Goal: Task Accomplishment & Management: Manage account settings

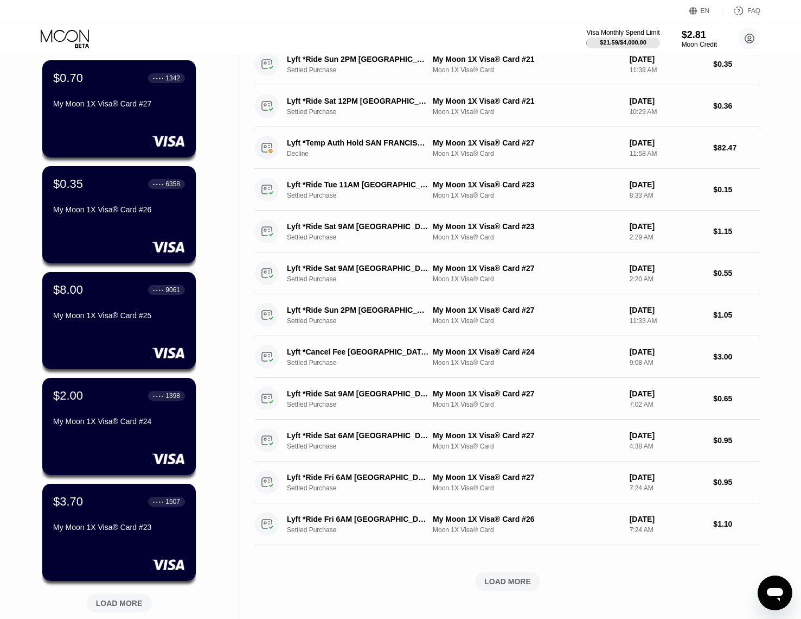
scroll to position [265, 0]
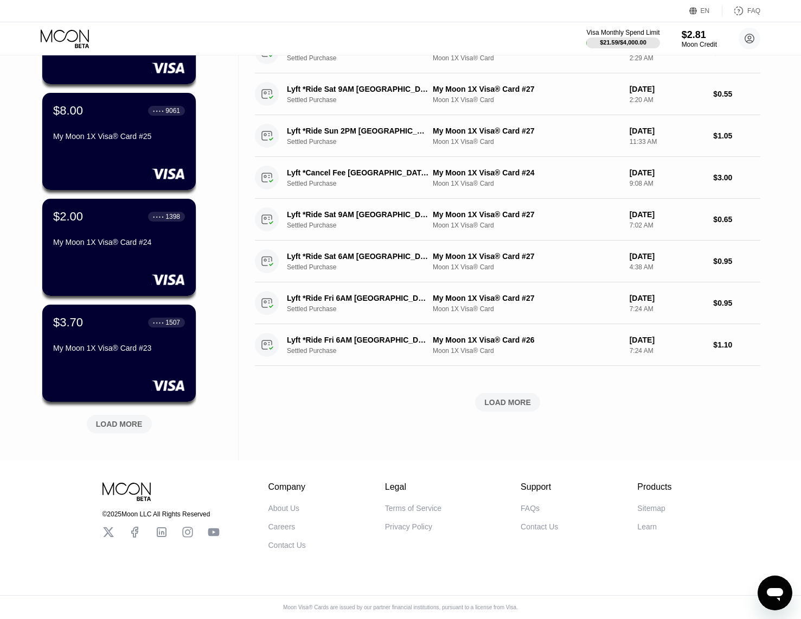
click at [125, 419] on div "LOAD MORE" at bounding box center [119, 424] width 47 height 10
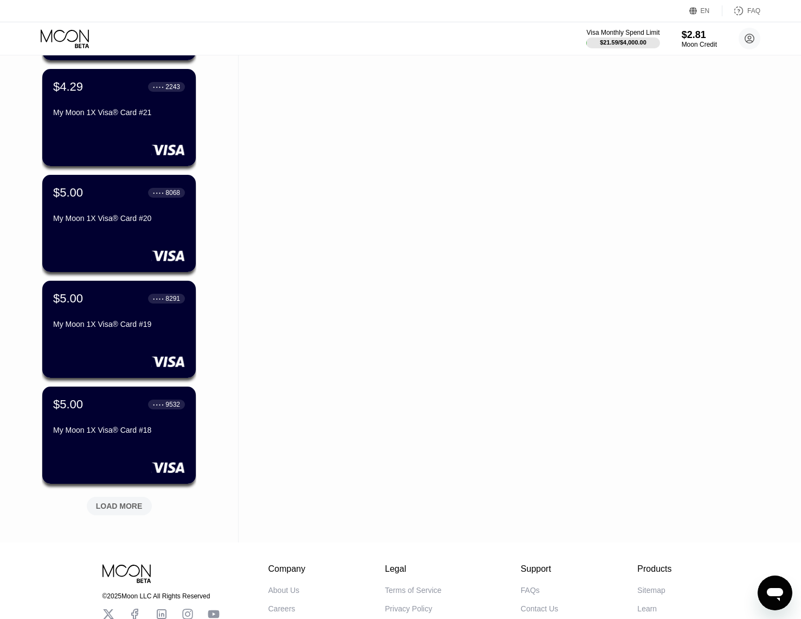
scroll to position [794, 0]
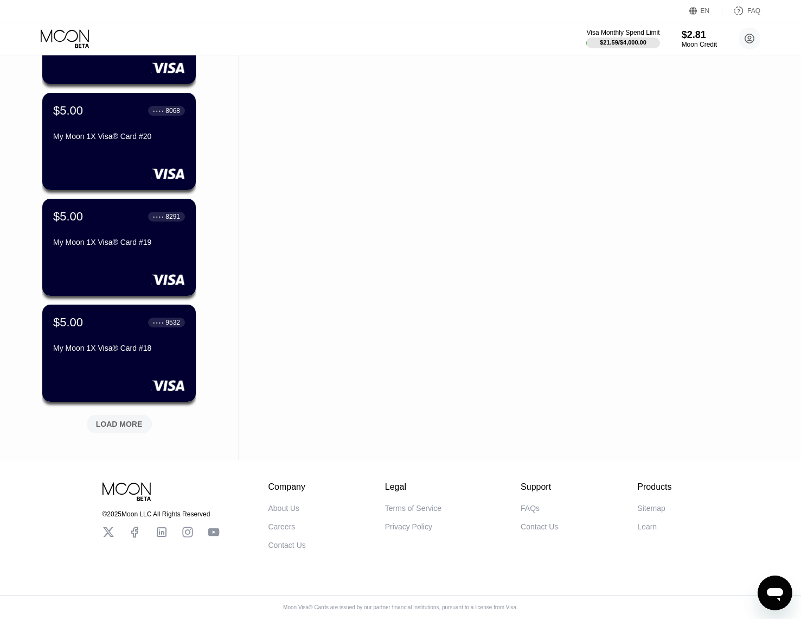
click at [130, 419] on div "LOAD MORE" at bounding box center [119, 424] width 47 height 10
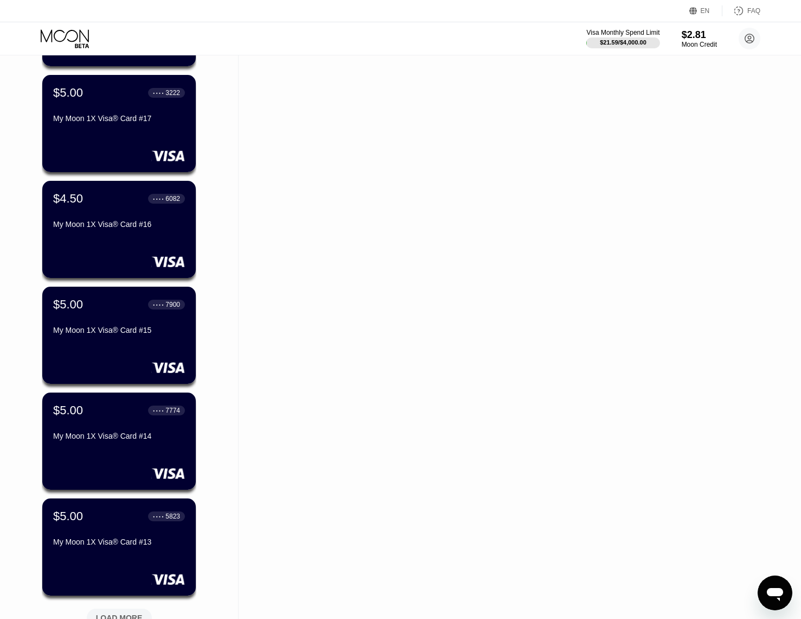
scroll to position [1323, 0]
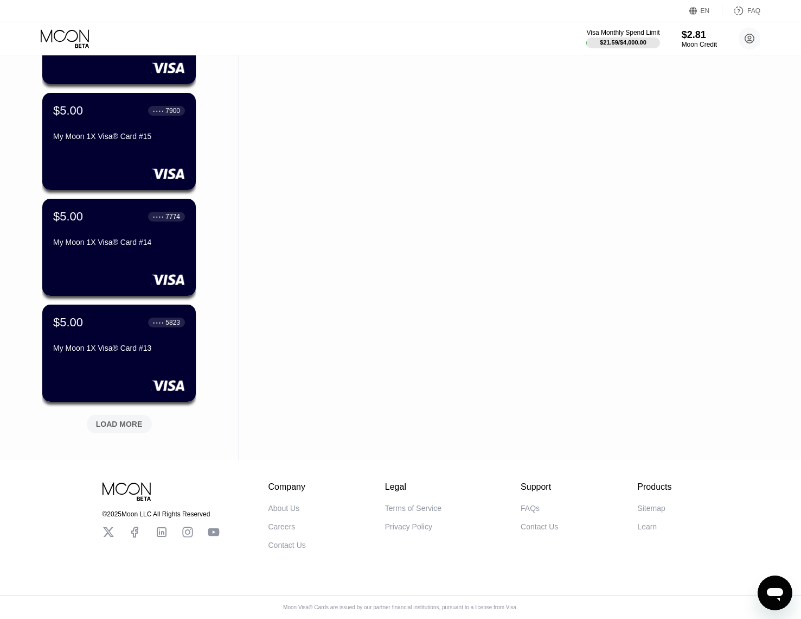
click at [123, 419] on div "LOAD MORE" at bounding box center [119, 424] width 47 height 10
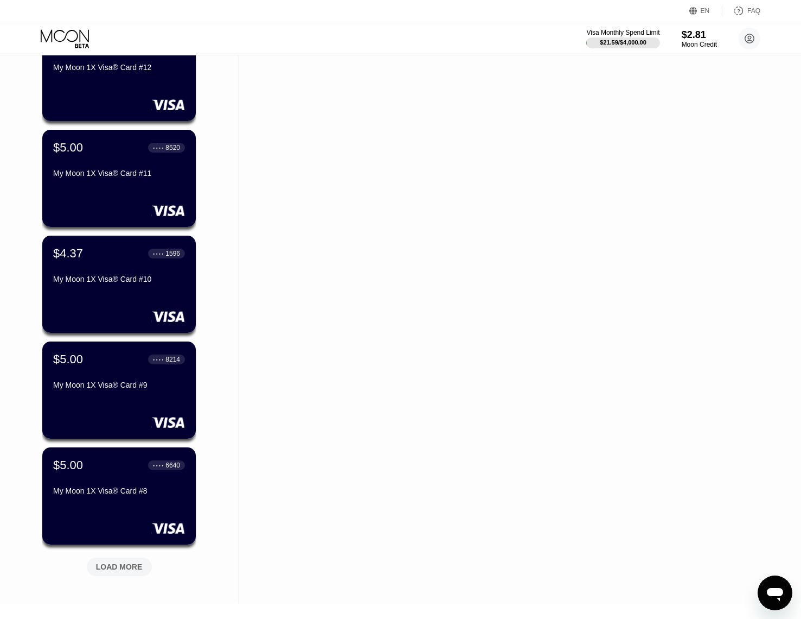
scroll to position [1852, 0]
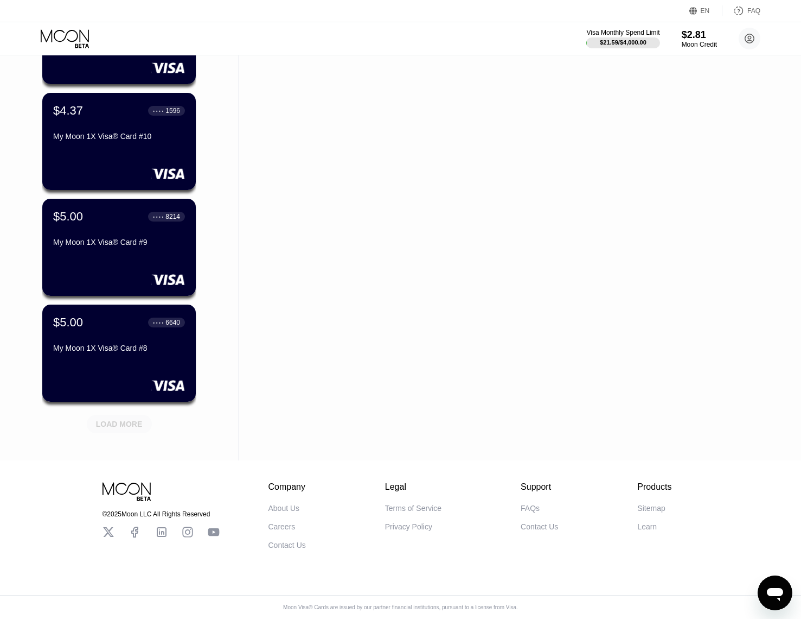
click at [123, 422] on div "LOAD MORE" at bounding box center [119, 424] width 65 height 18
click at [114, 419] on div "LOAD MORE" at bounding box center [119, 424] width 47 height 10
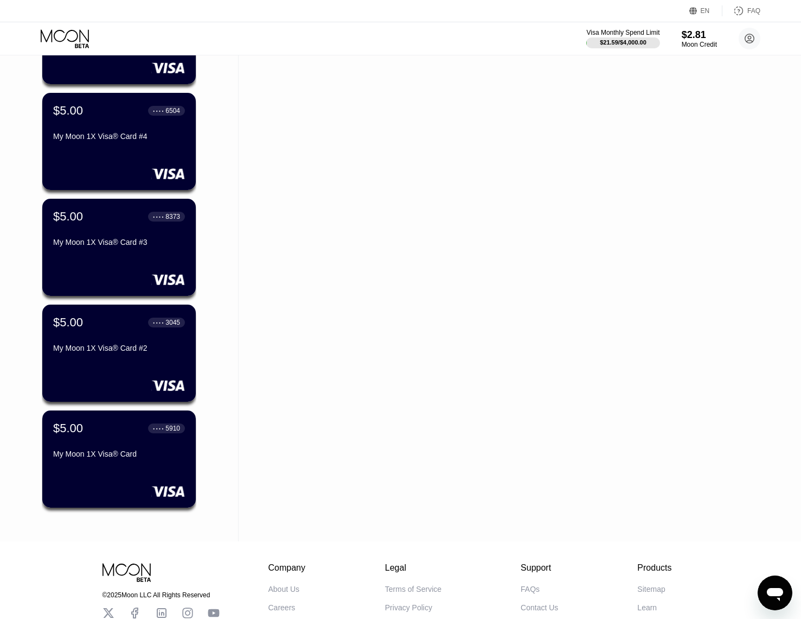
scroll to position [2568, 0]
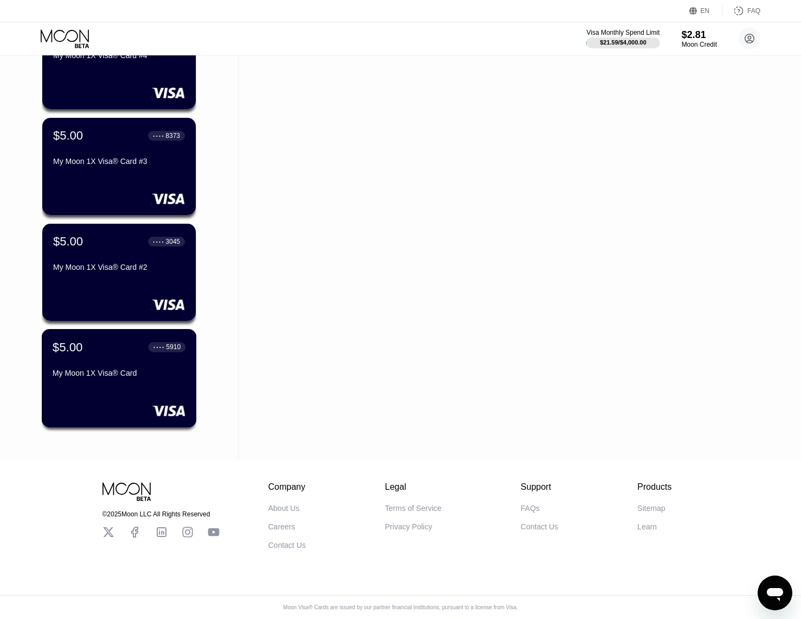
click at [163, 361] on div "$5.00 ● ● ● ● 5910 My Moon 1X Visa® Card" at bounding box center [119, 361] width 133 height 42
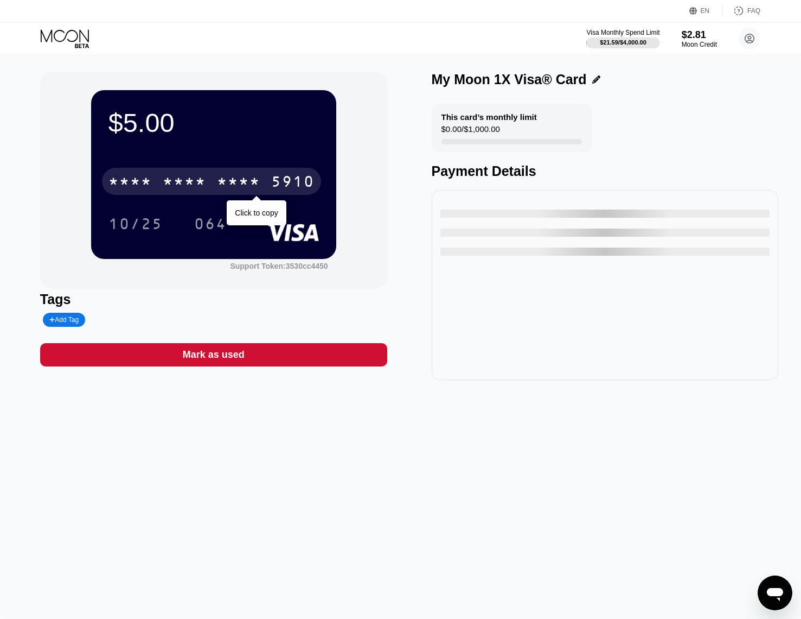
click at [225, 184] on div "* * * *" at bounding box center [238, 182] width 43 height 17
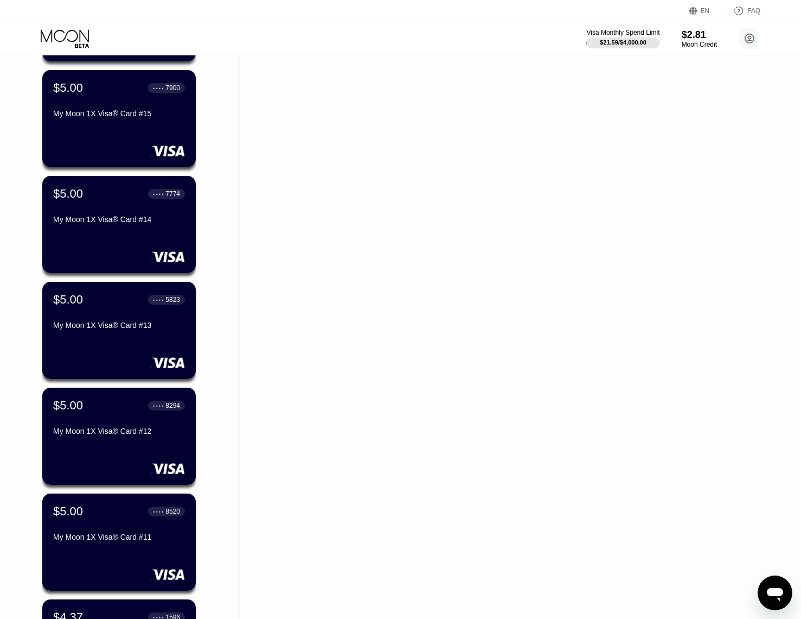
scroll to position [2568, 0]
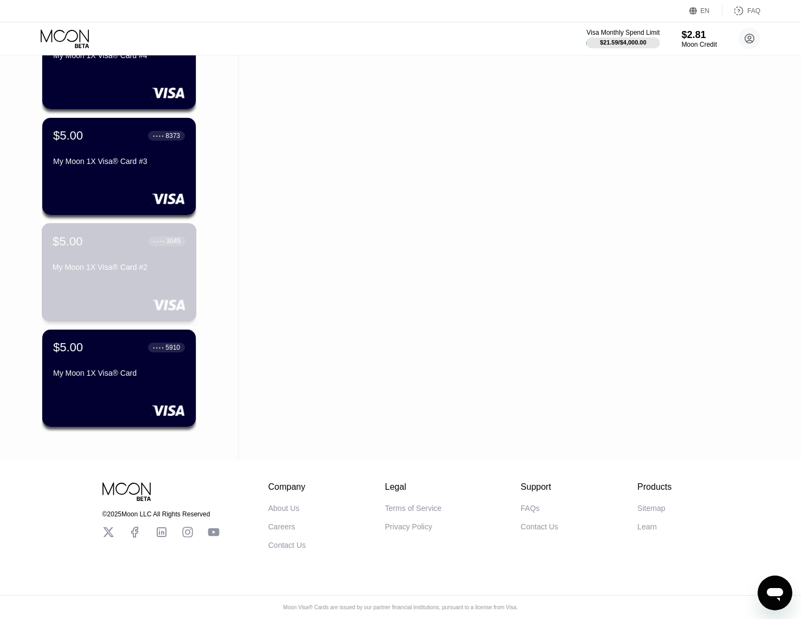
click at [128, 279] on div "$5.00 ● ● ● ● 3045 My Moon 1X Visa® Card #2" at bounding box center [119, 272] width 155 height 98
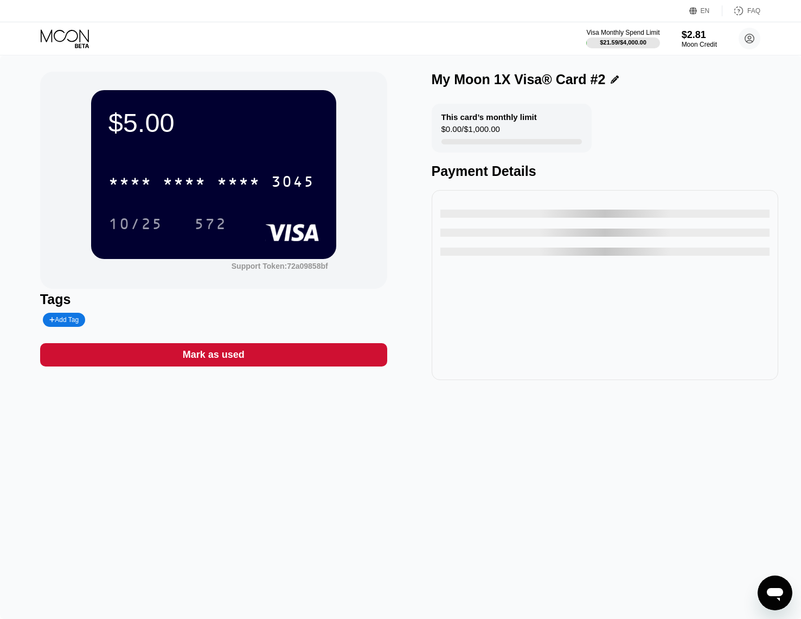
click at [244, 187] on div "* * * *" at bounding box center [238, 182] width 43 height 17
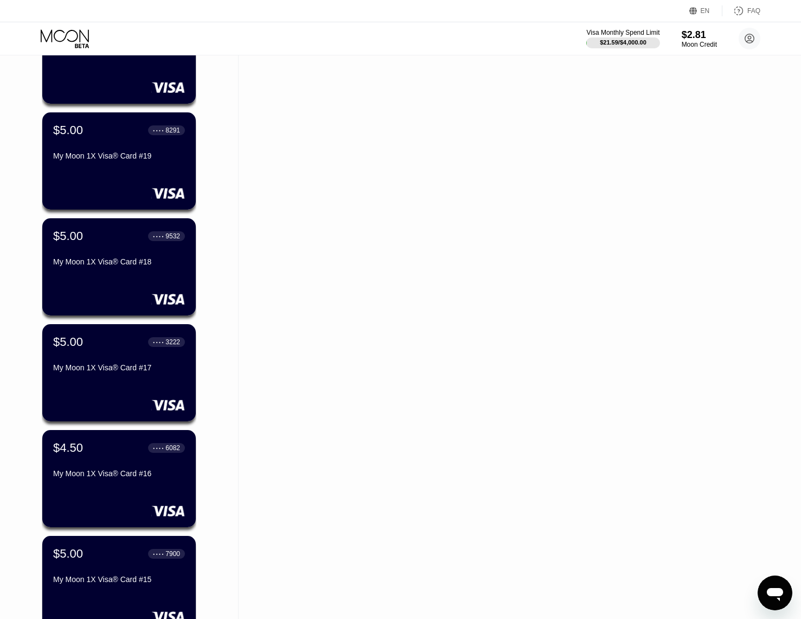
scroll to position [2568, 0]
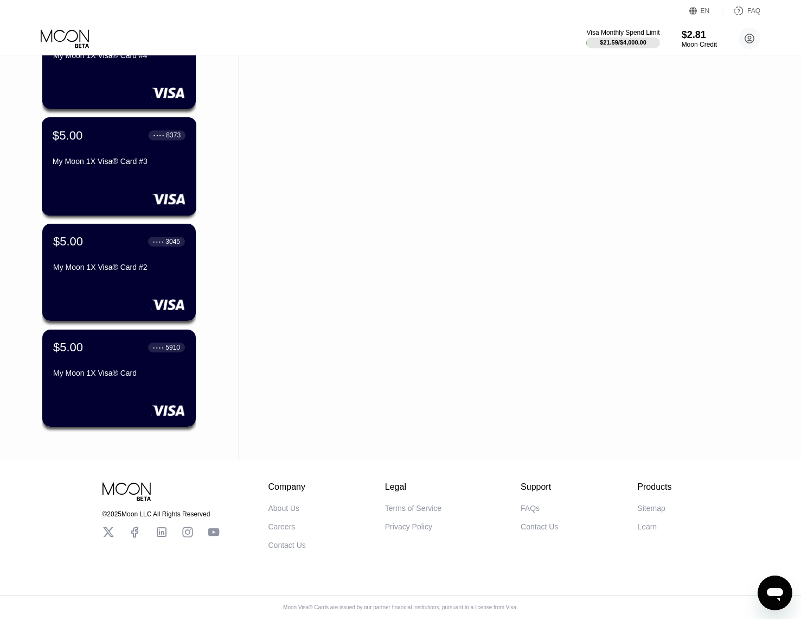
click at [154, 164] on div "My Moon 1X Visa® Card #3" at bounding box center [119, 163] width 133 height 13
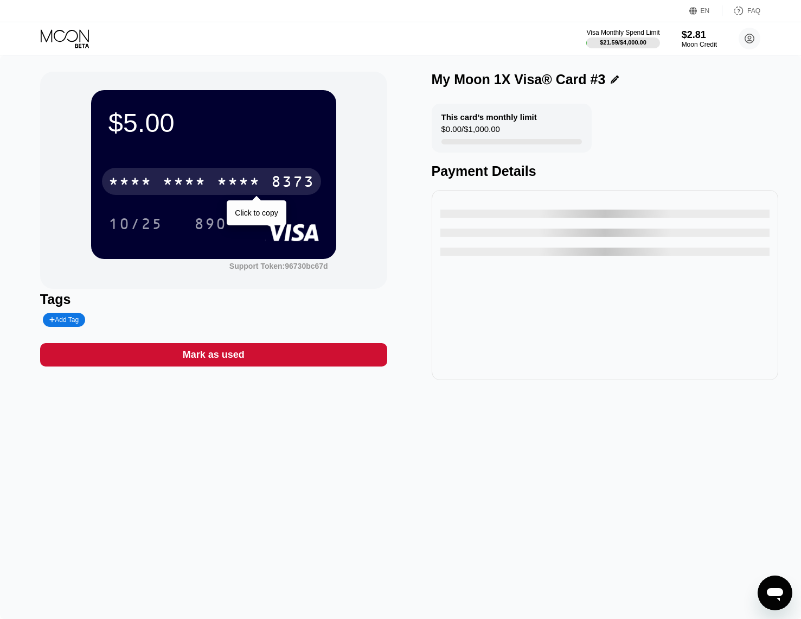
click at [212, 191] on div "* * * * * * * * * * * * 8373" at bounding box center [211, 181] width 219 height 27
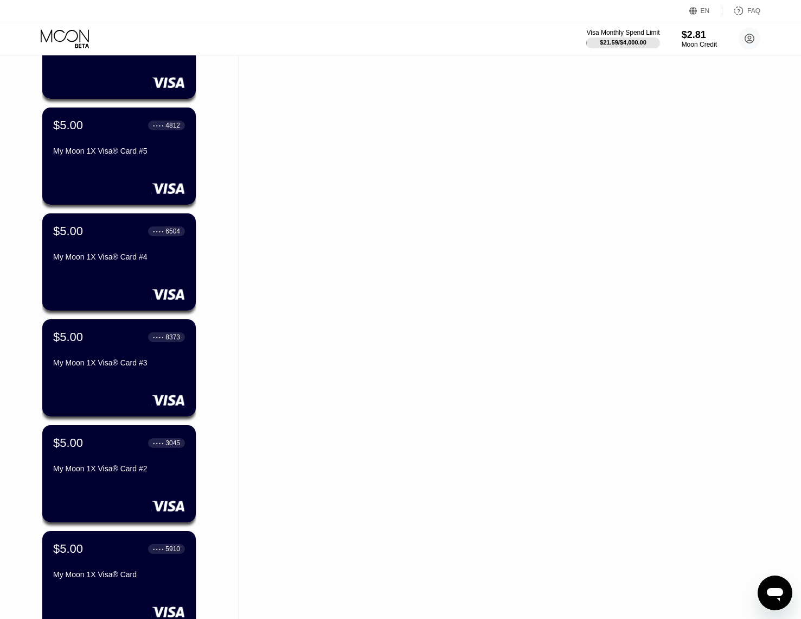
scroll to position [2351, 0]
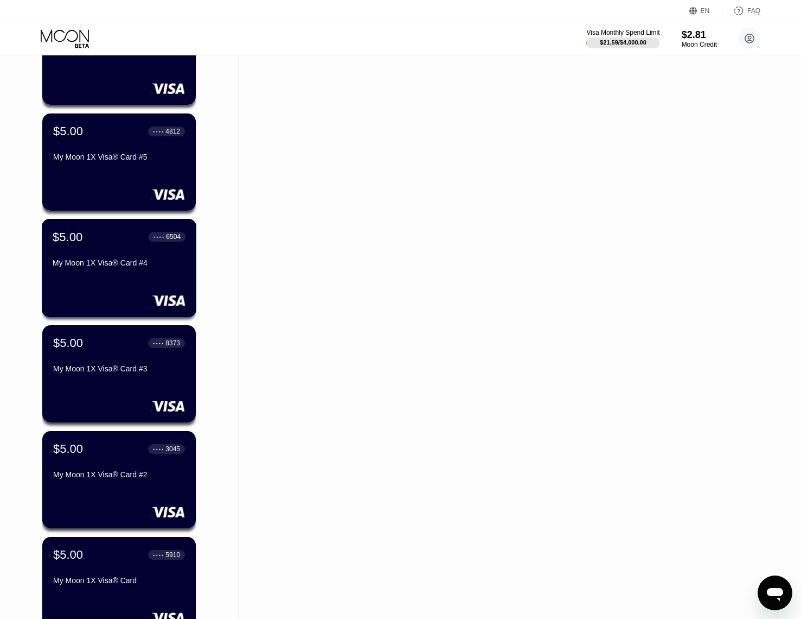
click at [114, 280] on div "$5.00 ● ● ● ● 6504 My Moon 1X Visa® Card #4" at bounding box center [119, 268] width 155 height 98
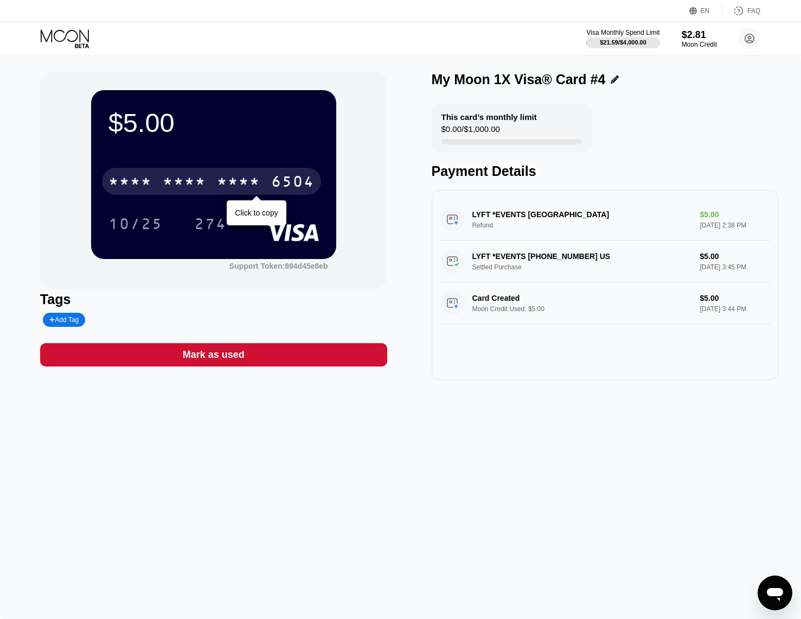
click at [192, 175] on div "* * * * * * * * * * * * 6504" at bounding box center [211, 181] width 219 height 27
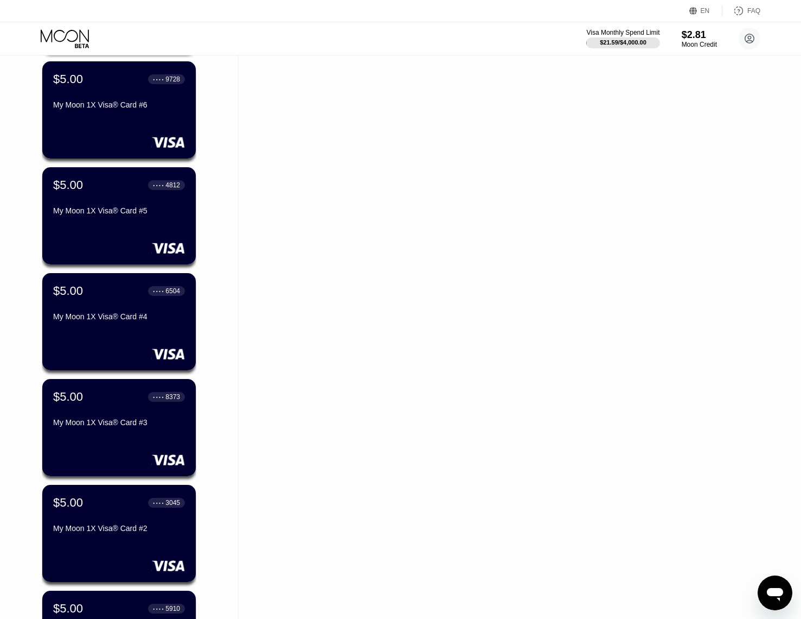
scroll to position [2297, 0]
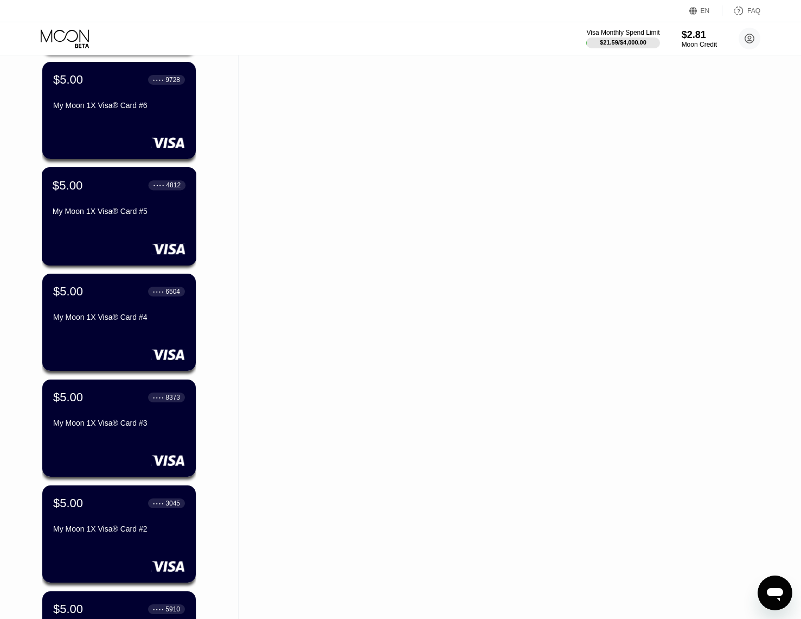
click at [167, 215] on div "My Moon 1X Visa® Card #5" at bounding box center [119, 211] width 133 height 9
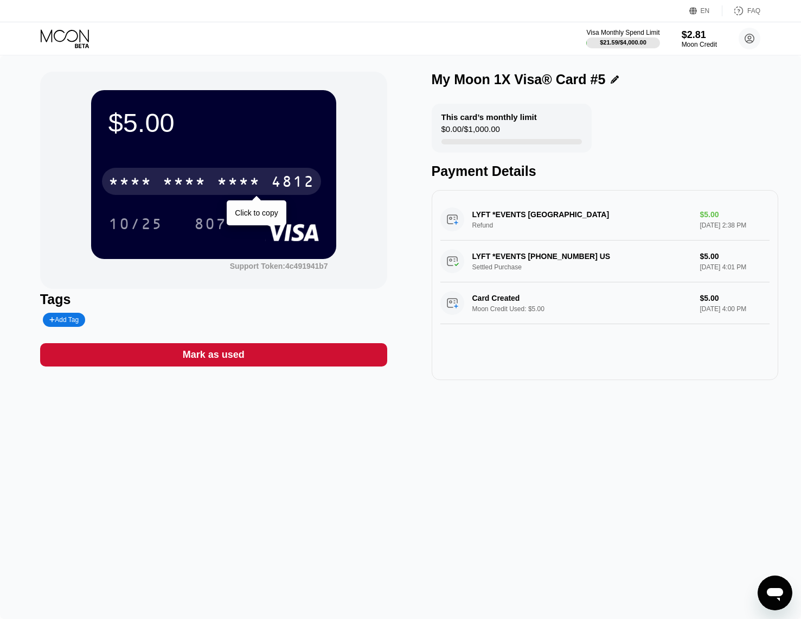
click at [271, 191] on div "* * * * * * * * * * * * 4812" at bounding box center [211, 181] width 219 height 27
click at [258, 189] on div "2224" at bounding box center [238, 182] width 43 height 17
click at [251, 180] on div "* * * *" at bounding box center [238, 182] width 43 height 17
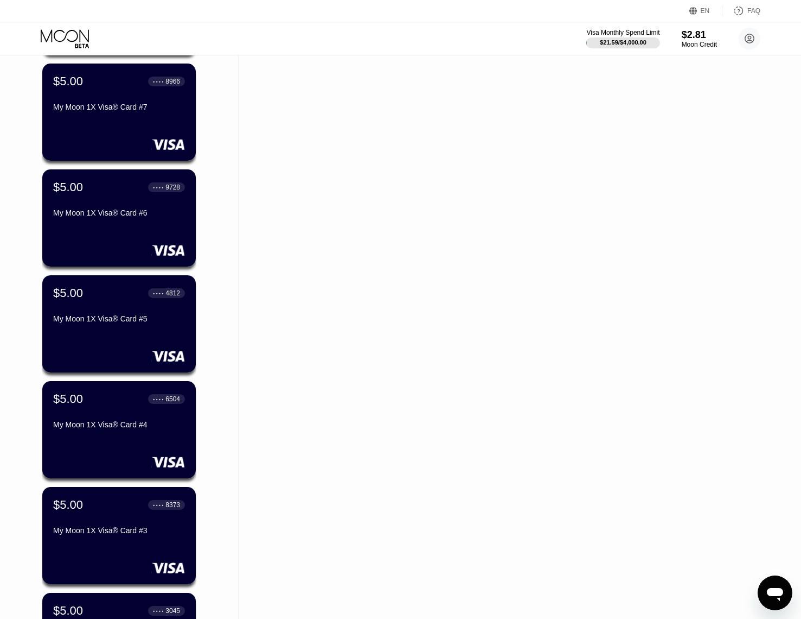
scroll to position [2188, 0]
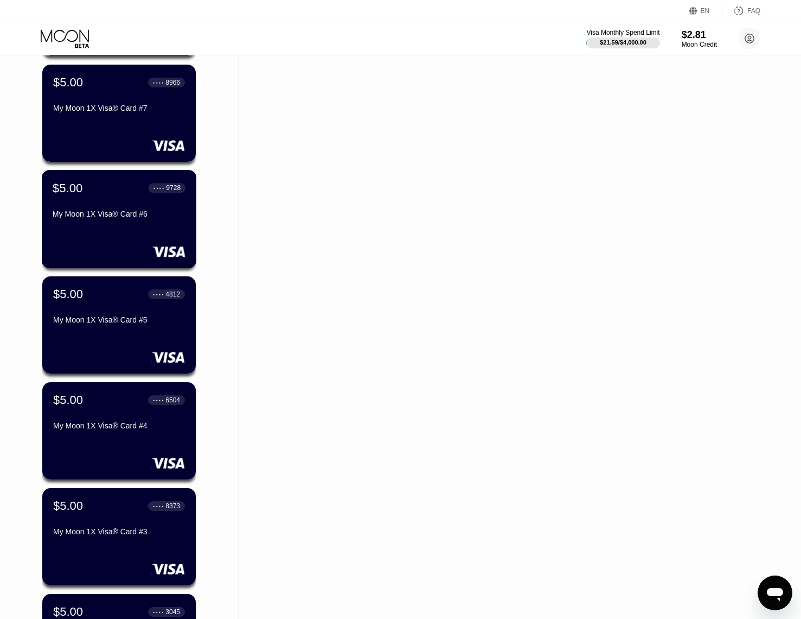
click at [156, 245] on div "$5.00 ● ● ● ● 9728 My Moon 1X Visa® Card #6" at bounding box center [119, 219] width 155 height 98
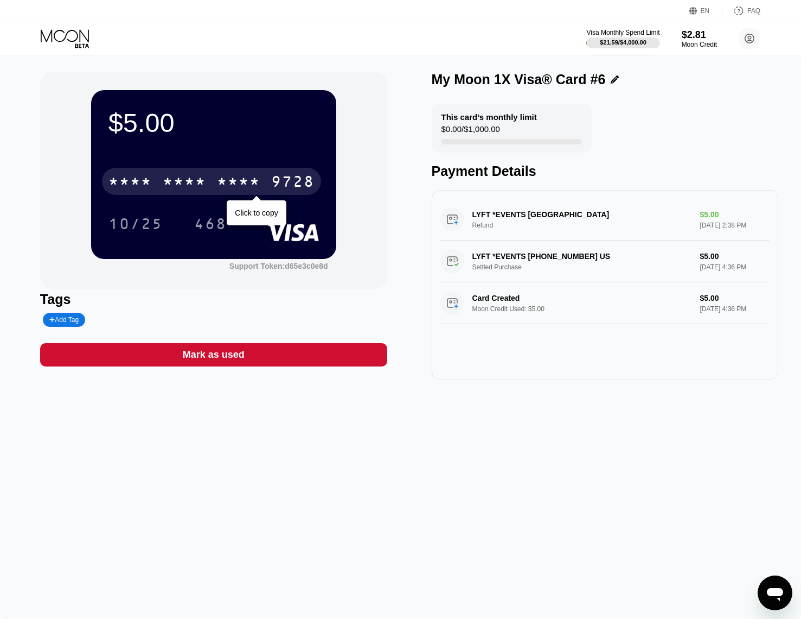
click at [284, 190] on div "9728" at bounding box center [292, 182] width 43 height 17
click at [244, 182] on div "2648" at bounding box center [238, 182] width 43 height 17
click at [188, 187] on div "* * * *" at bounding box center [184, 182] width 43 height 17
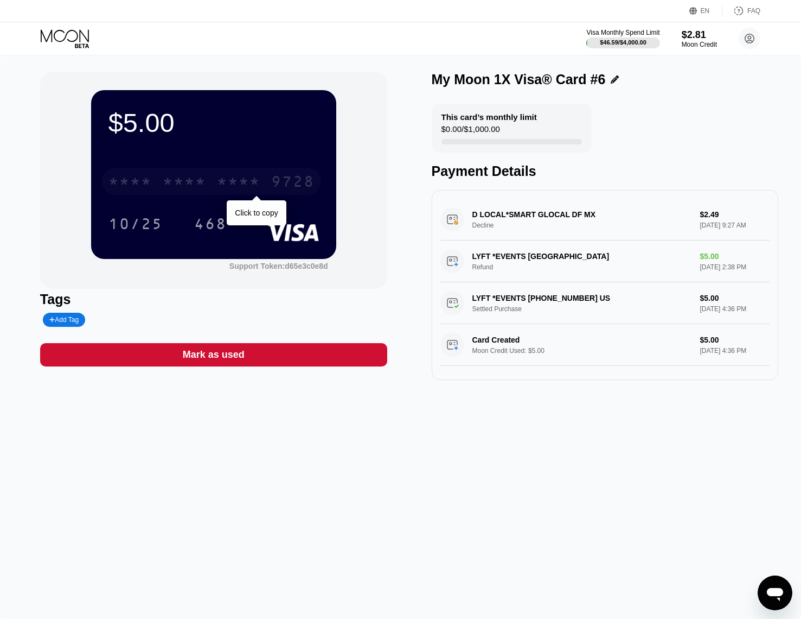
click at [208, 180] on div "* * * * * * * * * * * * 9728" at bounding box center [211, 181] width 219 height 27
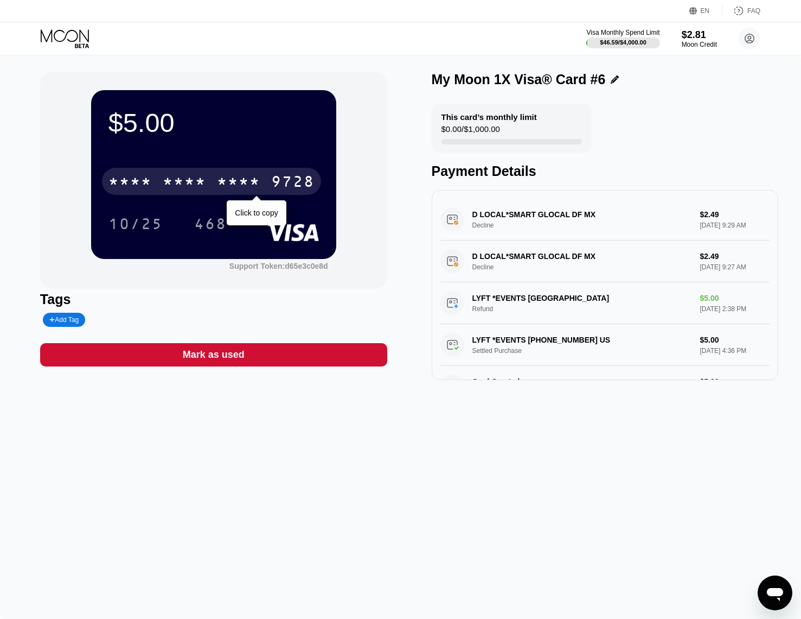
click at [297, 174] on div "* * * * * * * * * * * * 9728" at bounding box center [211, 181] width 219 height 27
click at [252, 184] on div "2648" at bounding box center [238, 182] width 43 height 17
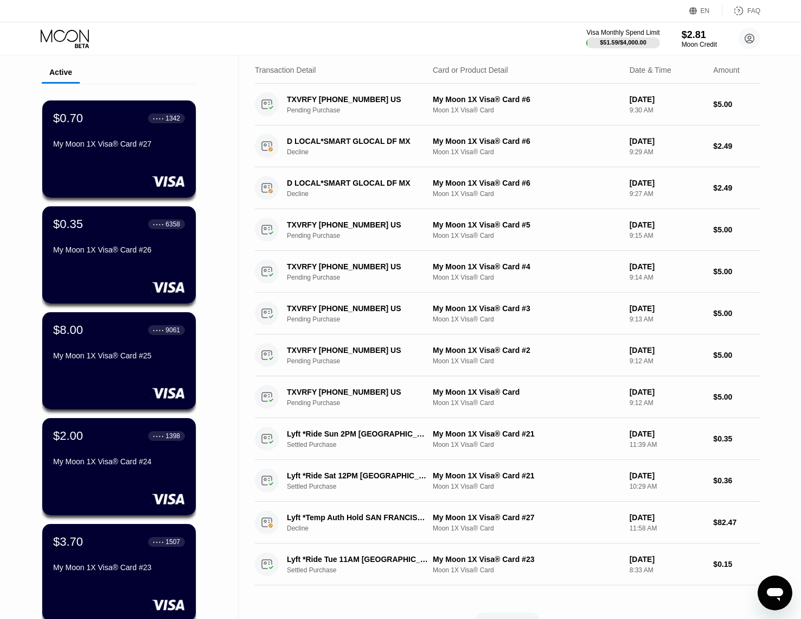
scroll to position [109, 0]
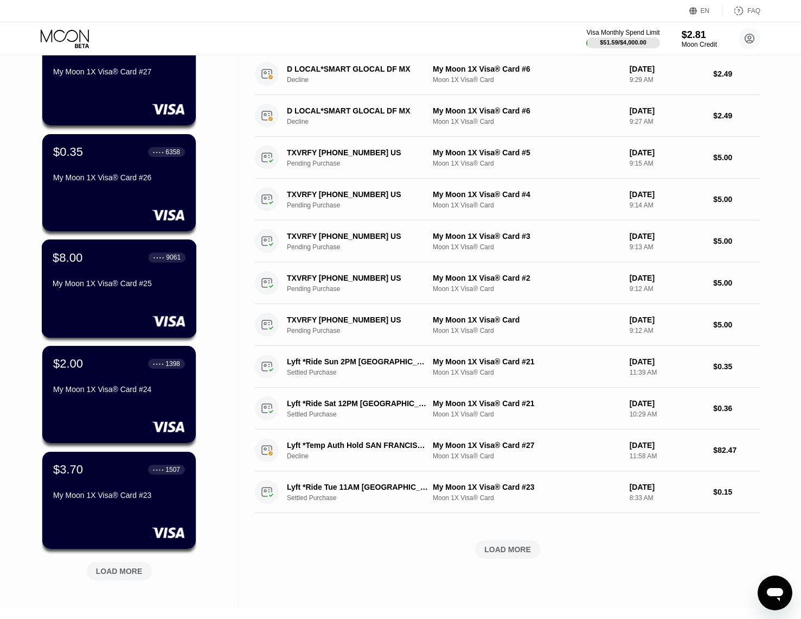
click at [169, 292] on div "My Moon 1X Visa® Card #25" at bounding box center [119, 285] width 133 height 13
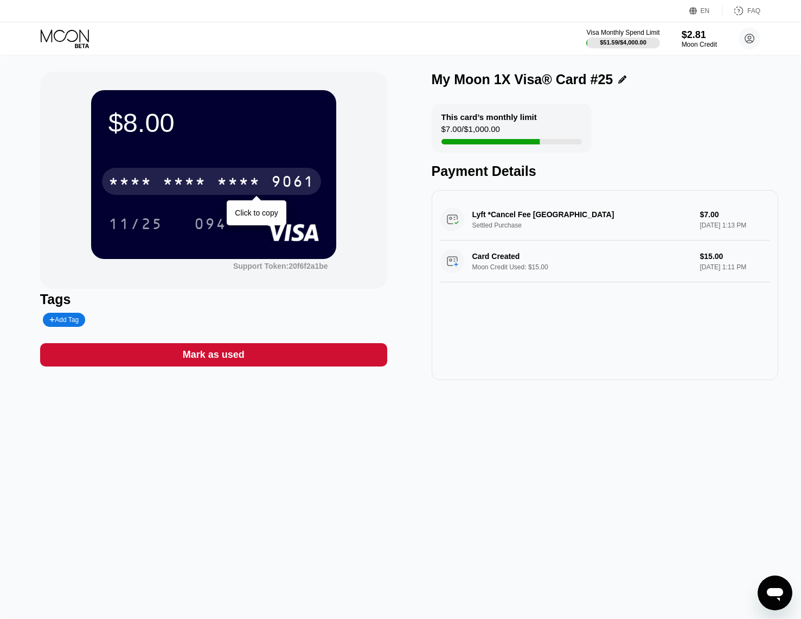
click at [240, 186] on div "* * * *" at bounding box center [238, 182] width 43 height 17
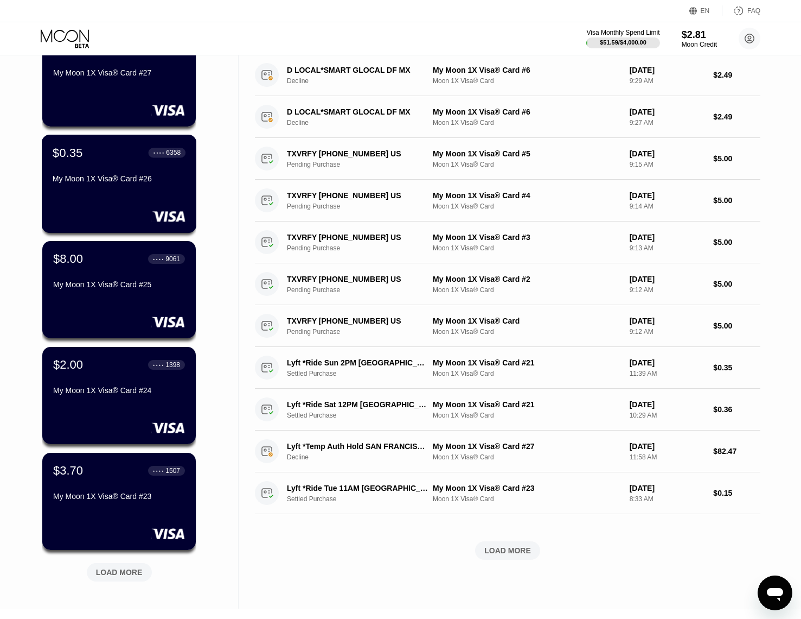
scroll to position [109, 0]
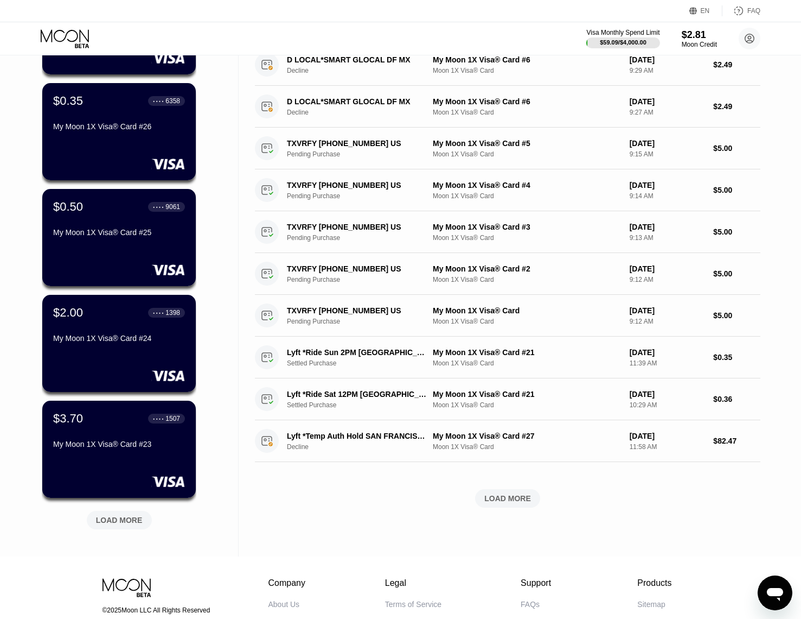
scroll to position [163, 0]
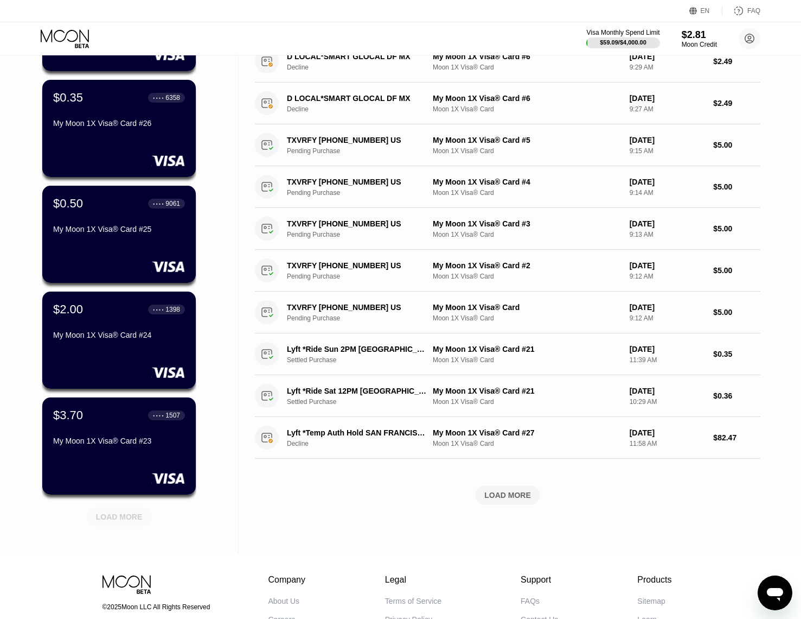
click at [105, 513] on div "LOAD MORE" at bounding box center [119, 517] width 47 height 10
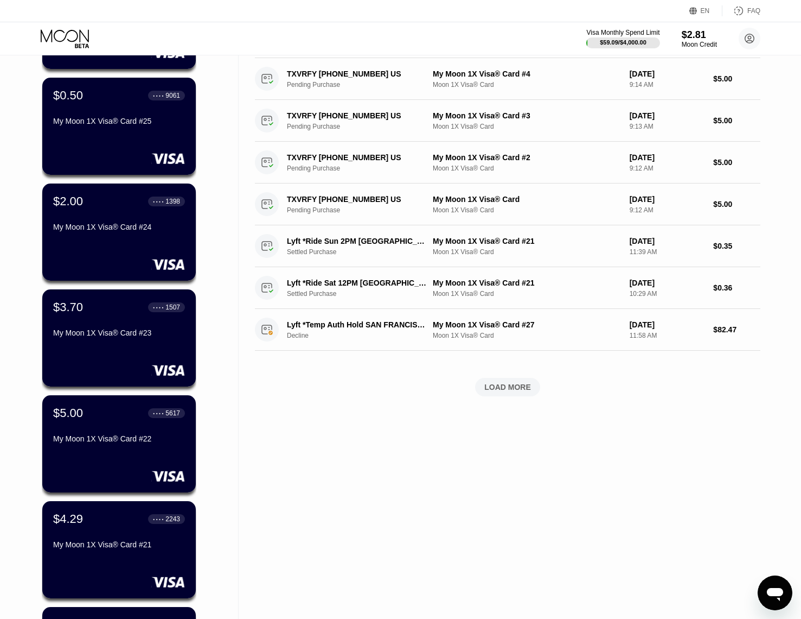
scroll to position [271, 0]
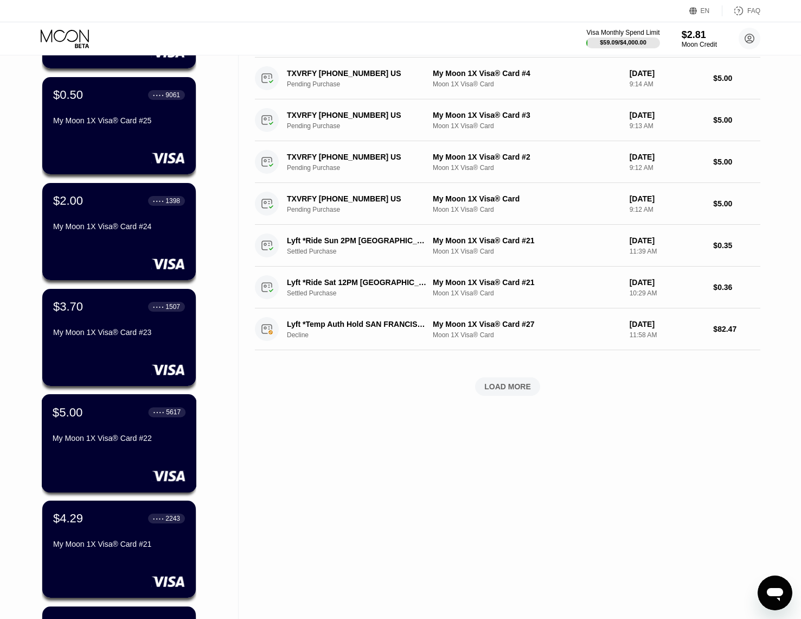
click at [99, 457] on div "$5.00 ● ● ● ● 5617 My Moon 1X Visa® Card #22" at bounding box center [119, 443] width 155 height 98
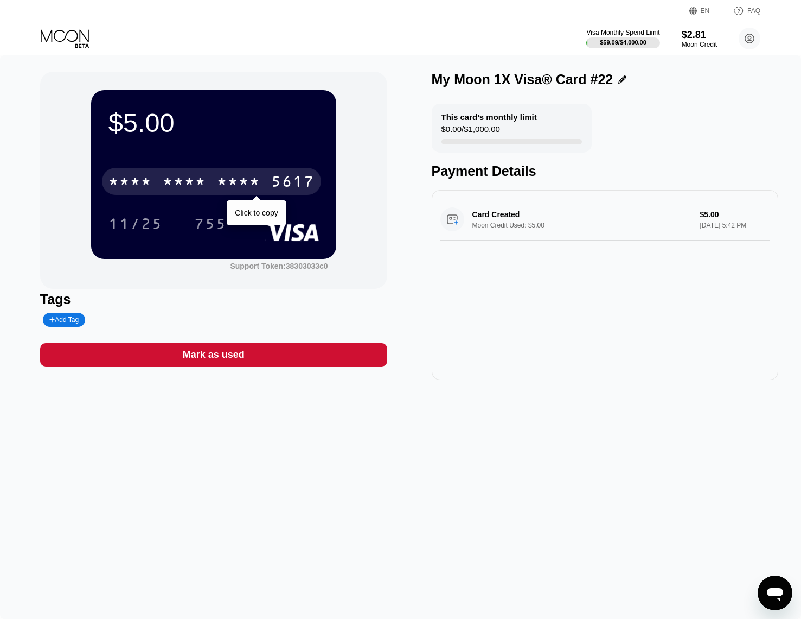
click at [179, 189] on div "* * * *" at bounding box center [184, 182] width 43 height 17
click at [255, 189] on div "2558" at bounding box center [238, 182] width 43 height 17
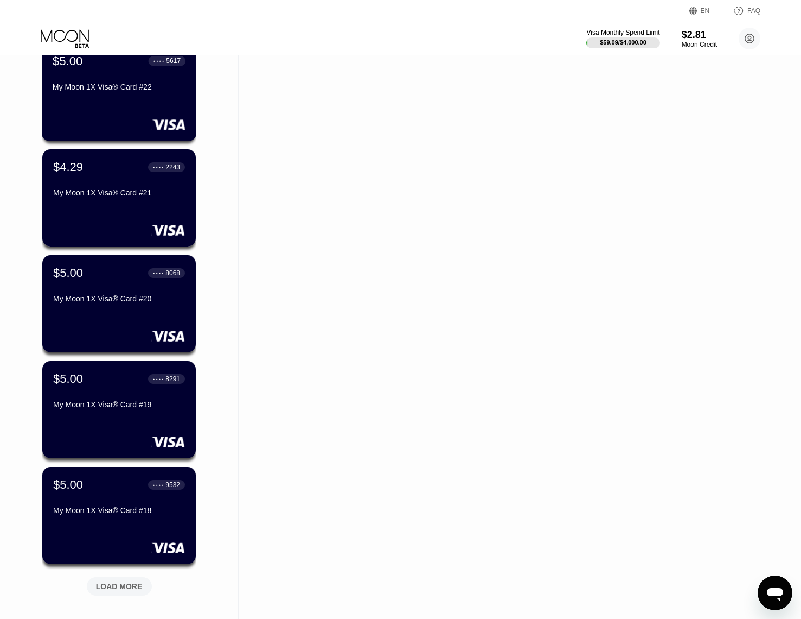
scroll to position [651, 0]
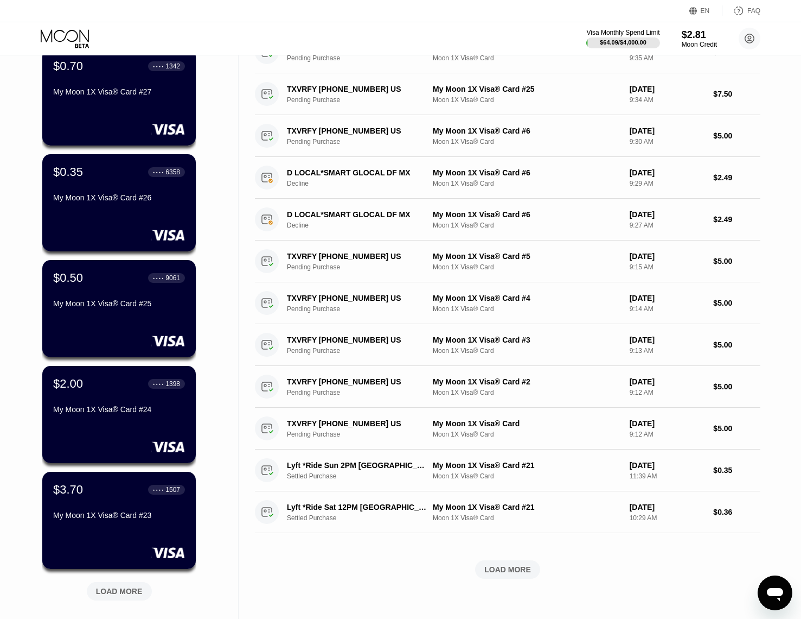
scroll to position [163, 0]
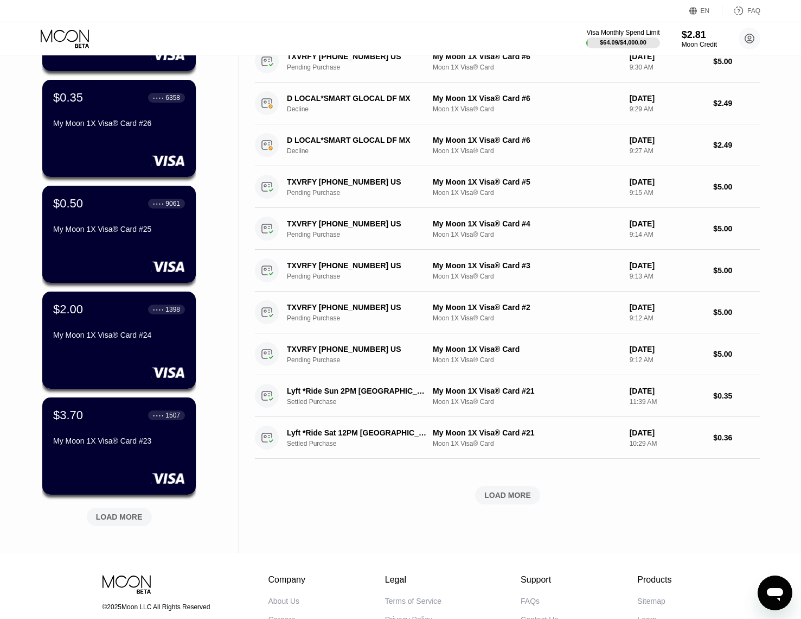
click at [107, 521] on div "LOAD MORE" at bounding box center [119, 517] width 47 height 10
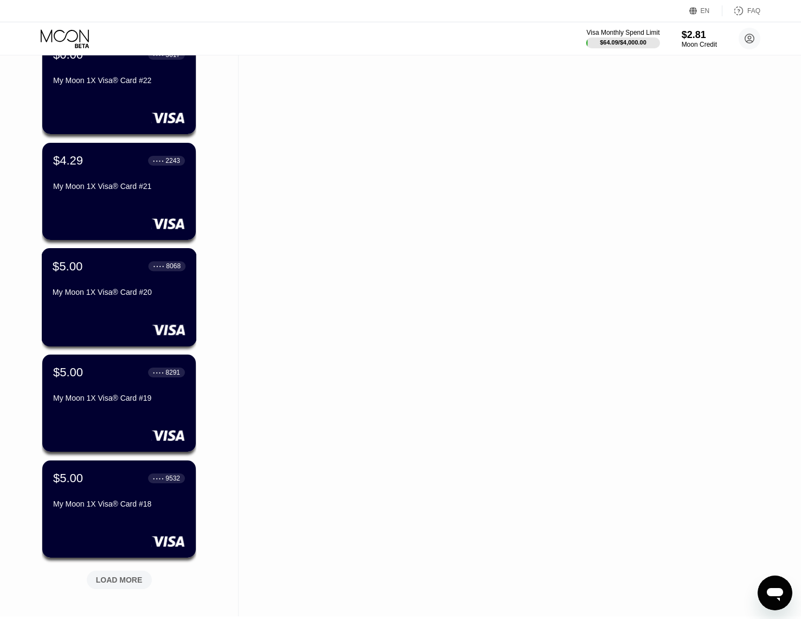
scroll to position [754, 0]
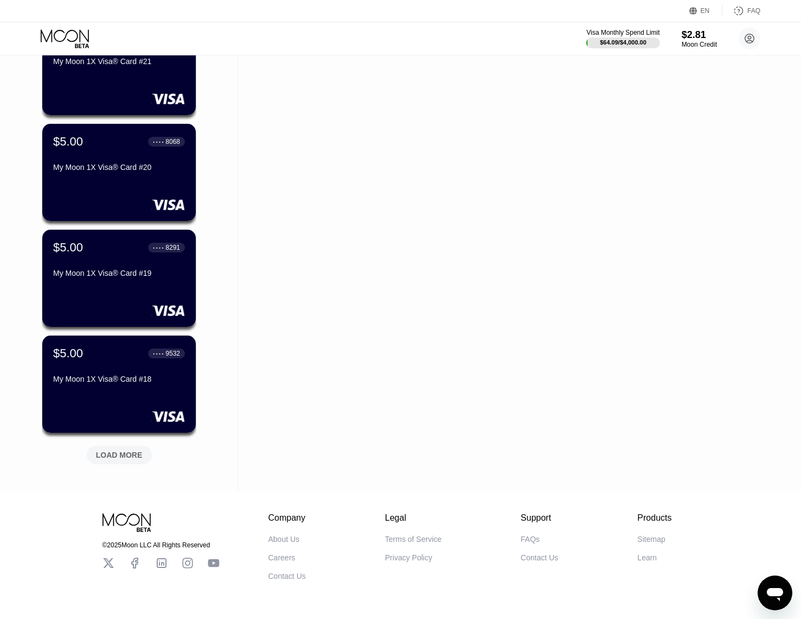
click at [123, 455] on div "LOAD MORE" at bounding box center [119, 455] width 47 height 10
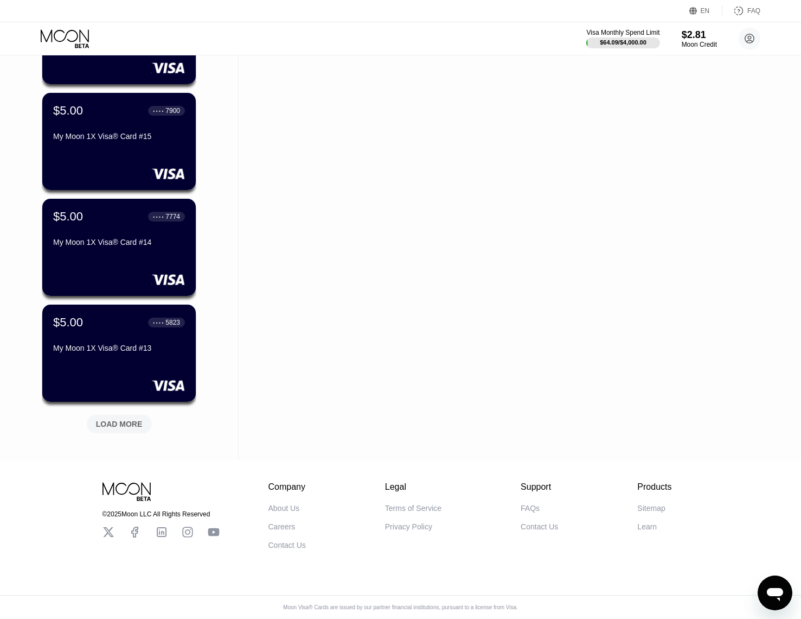
scroll to position [1323, 0]
click at [126, 422] on div "LOAD MORE" at bounding box center [119, 424] width 65 height 18
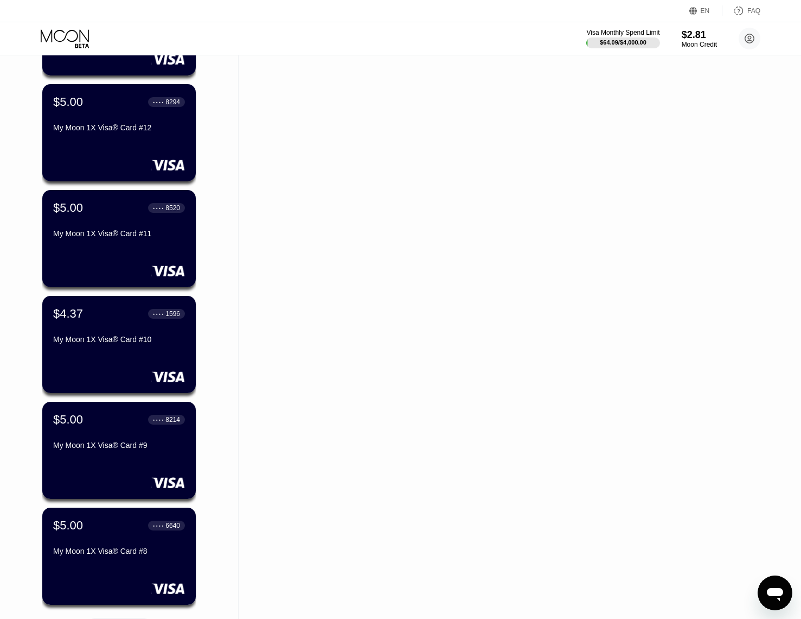
scroll to position [1757, 0]
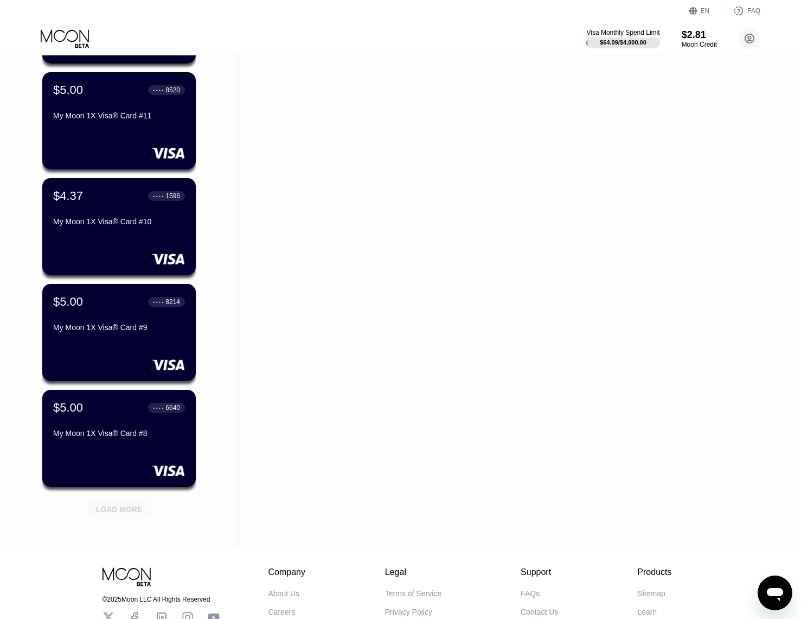
click at [131, 500] on div "LOAD MORE" at bounding box center [119, 506] width 81 height 23
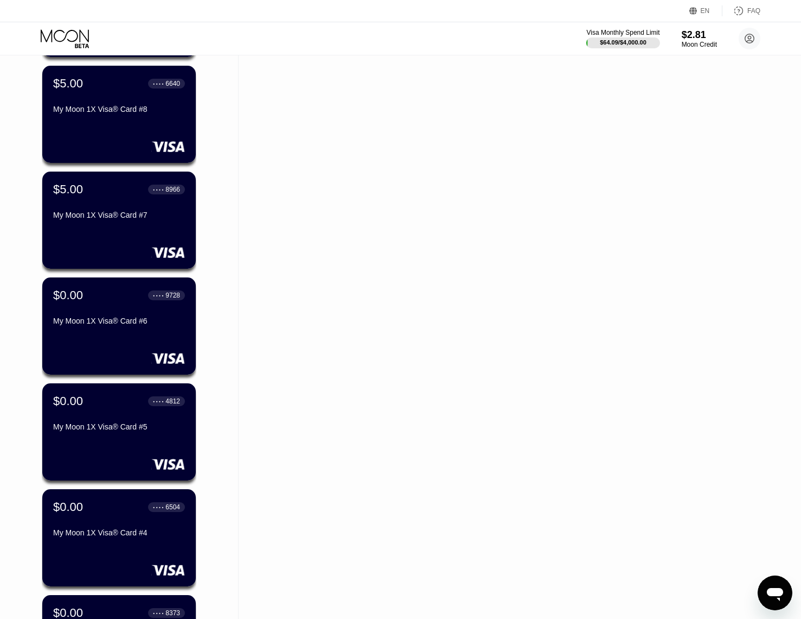
scroll to position [2083, 0]
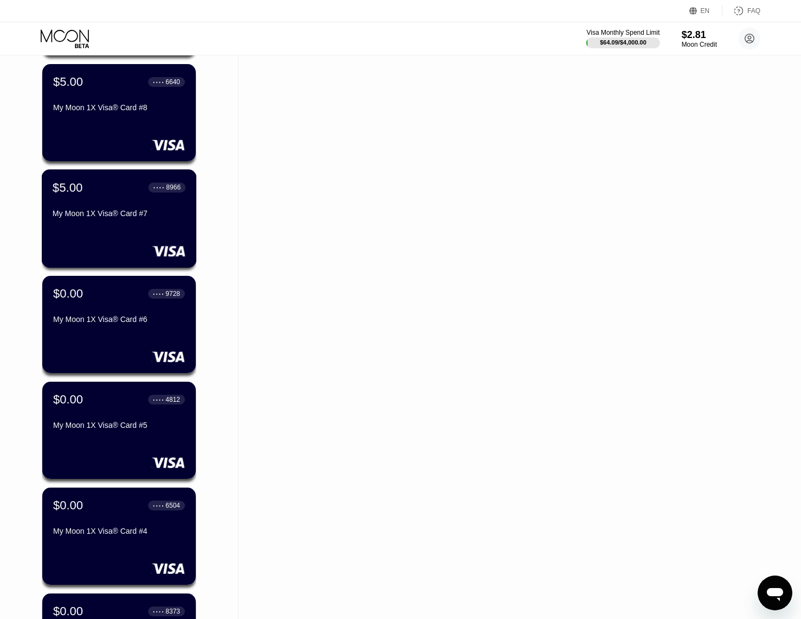
click at [147, 233] on div "$5.00 ● ● ● ● 8966 My Moon 1X Visa® Card #7" at bounding box center [119, 218] width 155 height 98
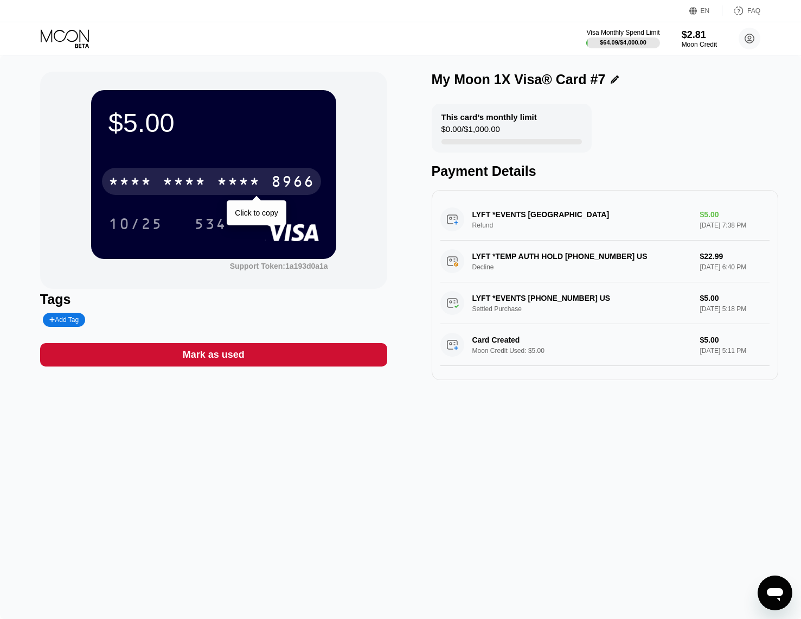
click at [241, 182] on div "* * * *" at bounding box center [238, 182] width 43 height 17
